Goal: Transaction & Acquisition: Subscribe to service/newsletter

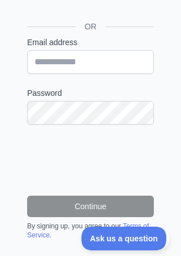
scroll to position [186, 0]
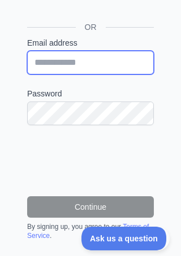
click at [104, 55] on input "Email address" at bounding box center [90, 63] width 126 height 24
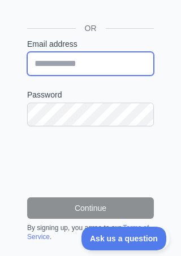
type input "**********"
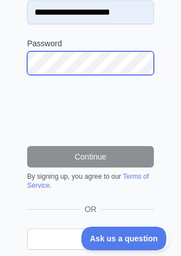
scroll to position [235, 0]
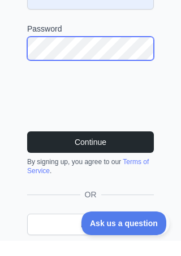
click at [90, 147] on button "Continue" at bounding box center [90, 157] width 126 height 21
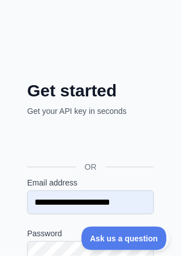
scroll to position [48, 0]
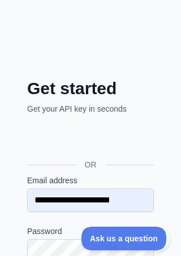
click at [99, 186] on div "**********" at bounding box center [90, 193] width 126 height 37
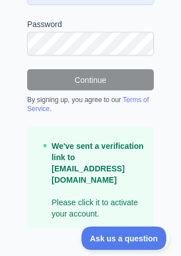
scroll to position [252, 0]
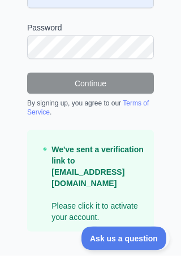
click at [89, 195] on p "We've sent a verification link to alangolden24@gmail.com Please click it to act…" at bounding box center [97, 183] width 93 height 79
click at [87, 200] on p "We've sent a verification link to alangolden24@gmail.com Please click it to act…" at bounding box center [97, 183] width 93 height 79
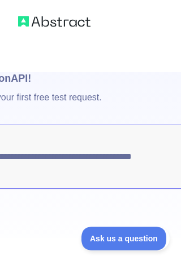
scroll to position [55, 0]
